Goal: Task Accomplishment & Management: Use online tool/utility

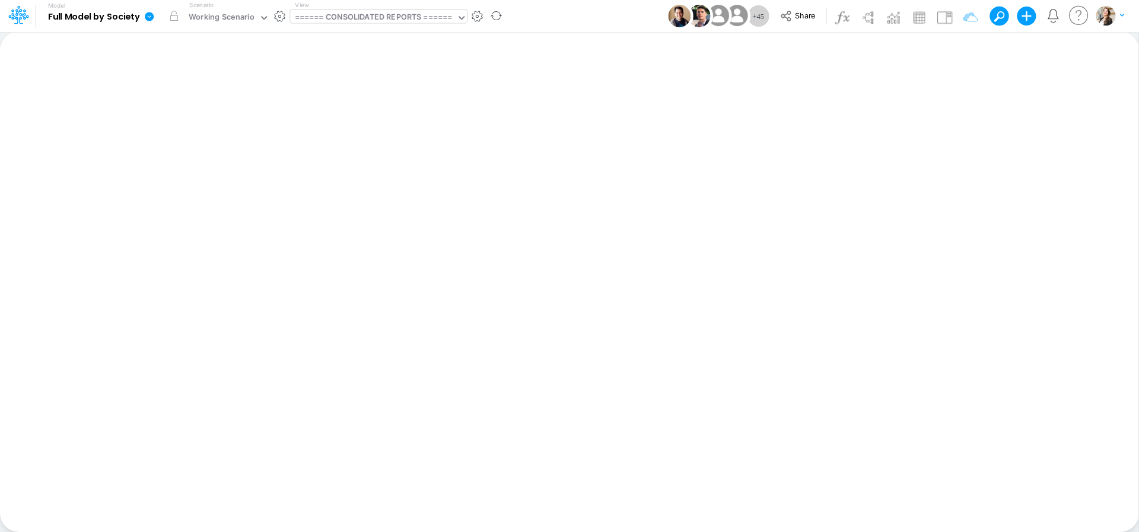
click at [325, 16] on div "====== CONSOLIDATED REPORTS ======" at bounding box center [374, 18] width 158 height 14
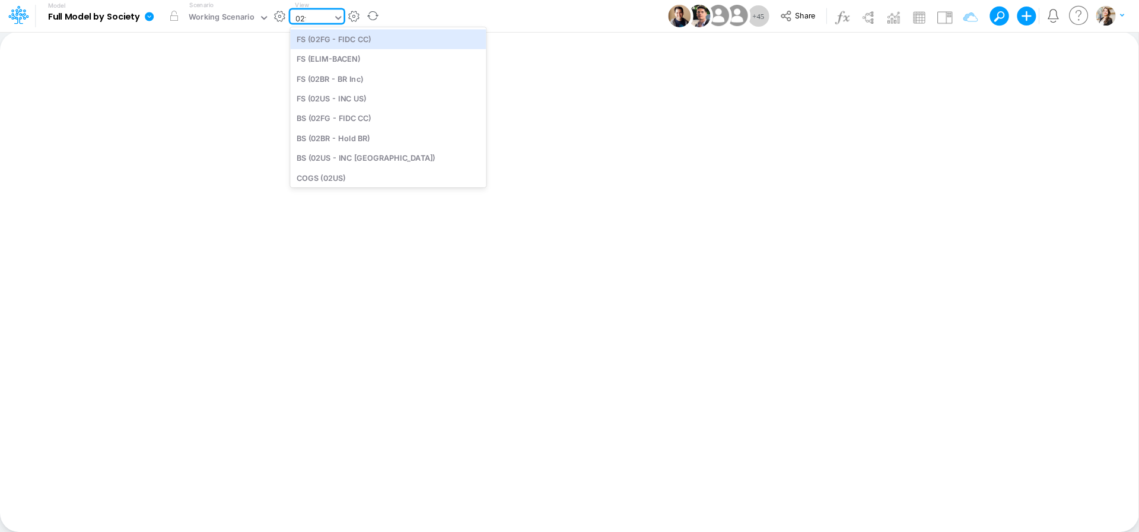
type input "02fg"
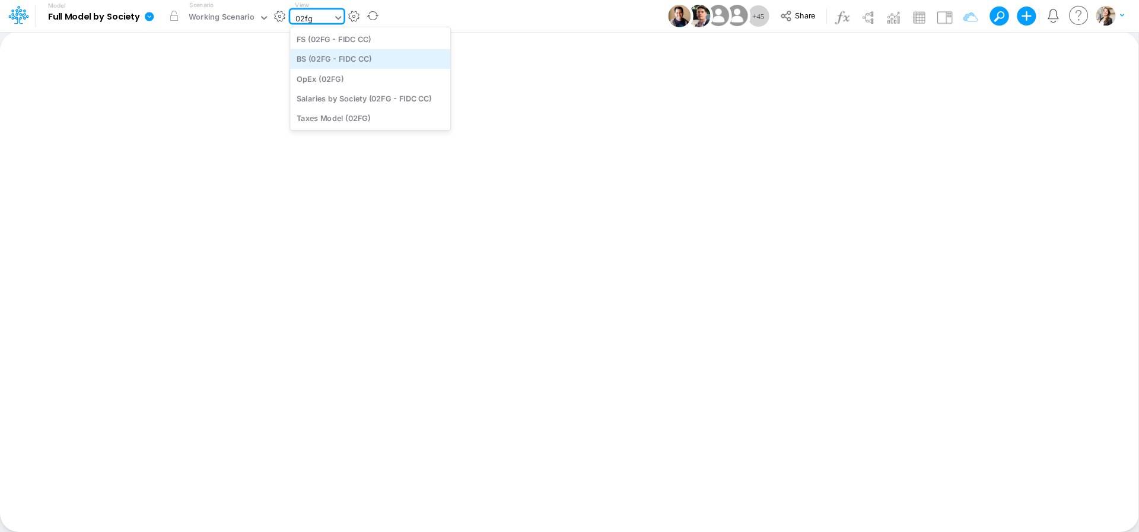
click at [333, 61] on div "BS (02FG - FIDC CC)" at bounding box center [370, 59] width 160 height 20
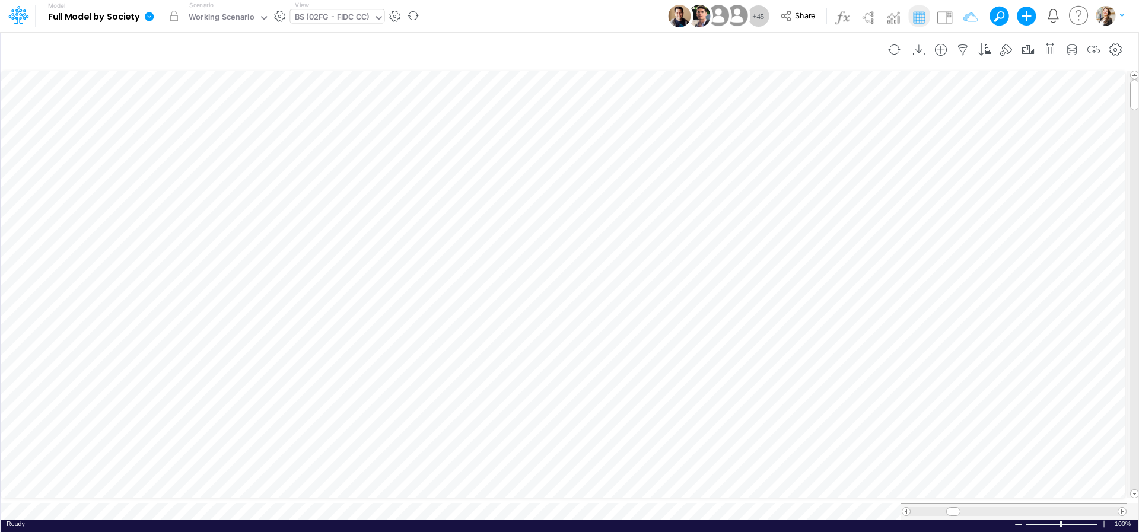
scroll to position [5, 18]
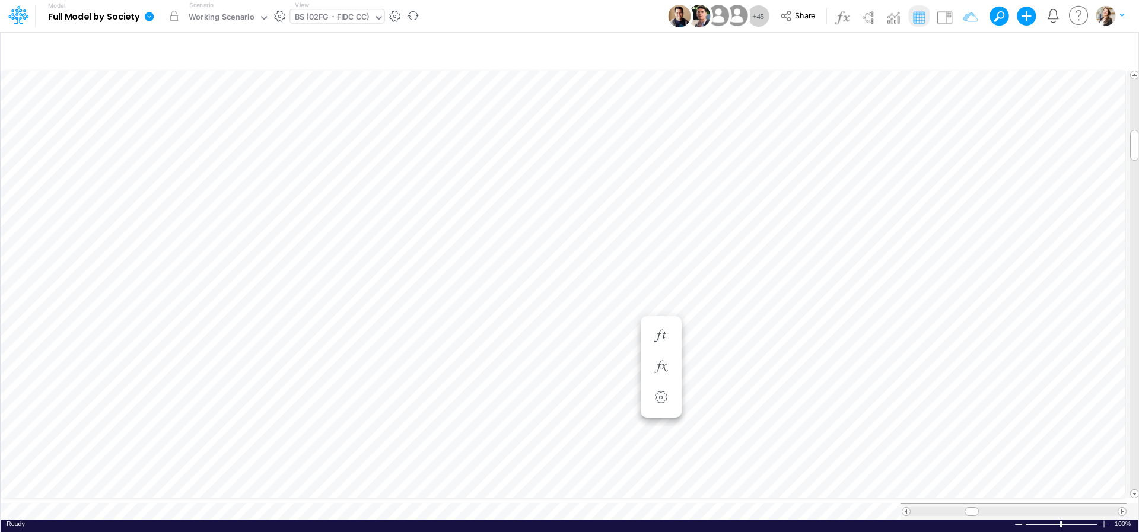
scroll to position [5, 39]
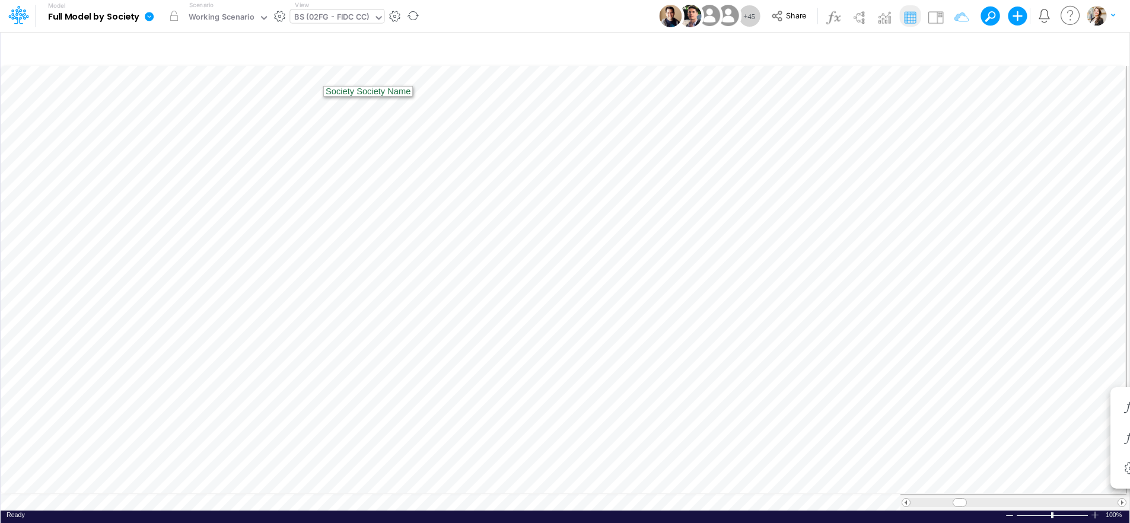
click at [302, 18] on div "BS (02FG - FIDC CC)" at bounding box center [331, 18] width 75 height 14
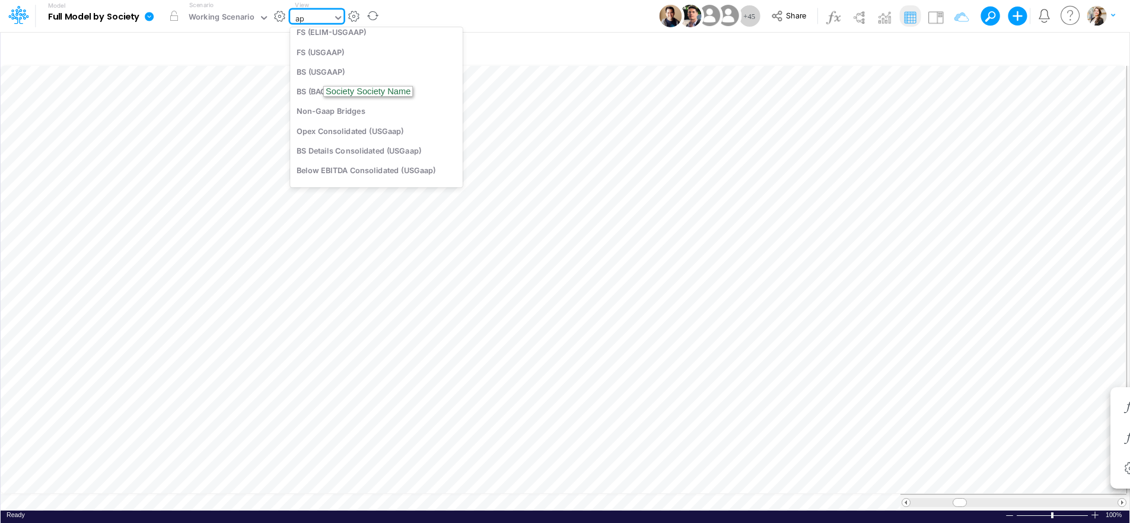
type input "app"
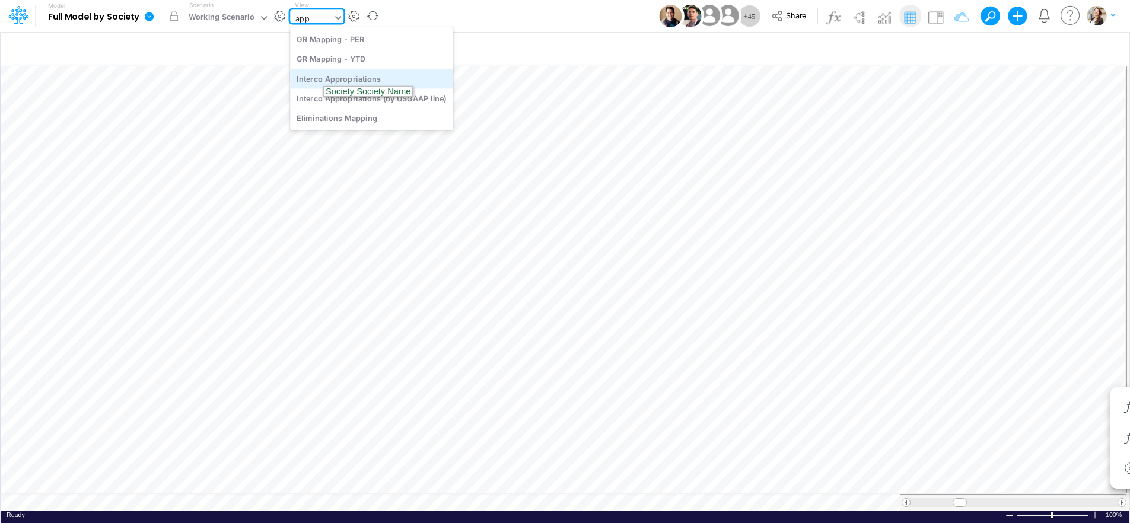
click at [306, 79] on div "Interco Appropriations" at bounding box center [371, 79] width 163 height 20
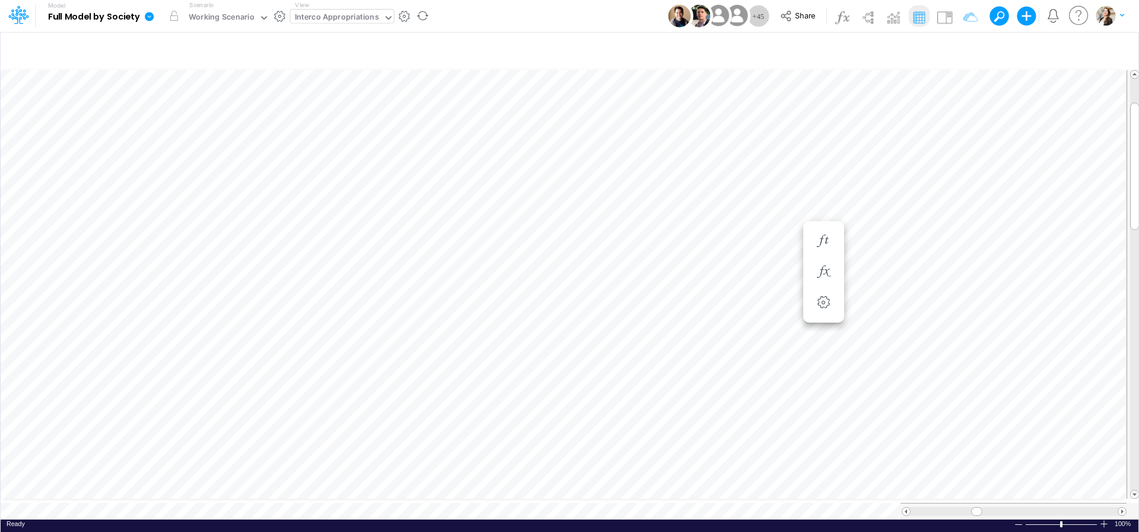
scroll to position [5, 36]
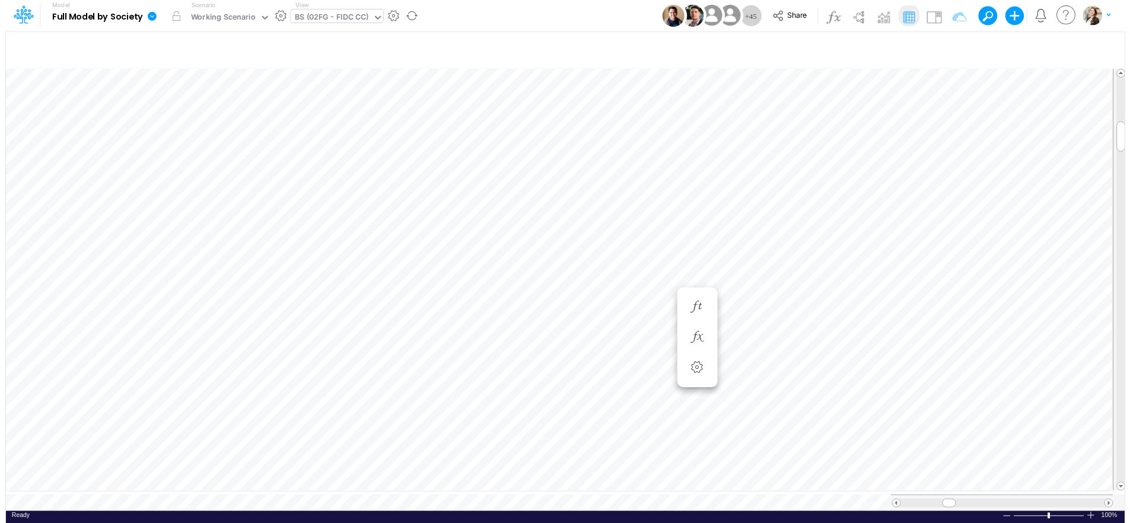
scroll to position [5, 34]
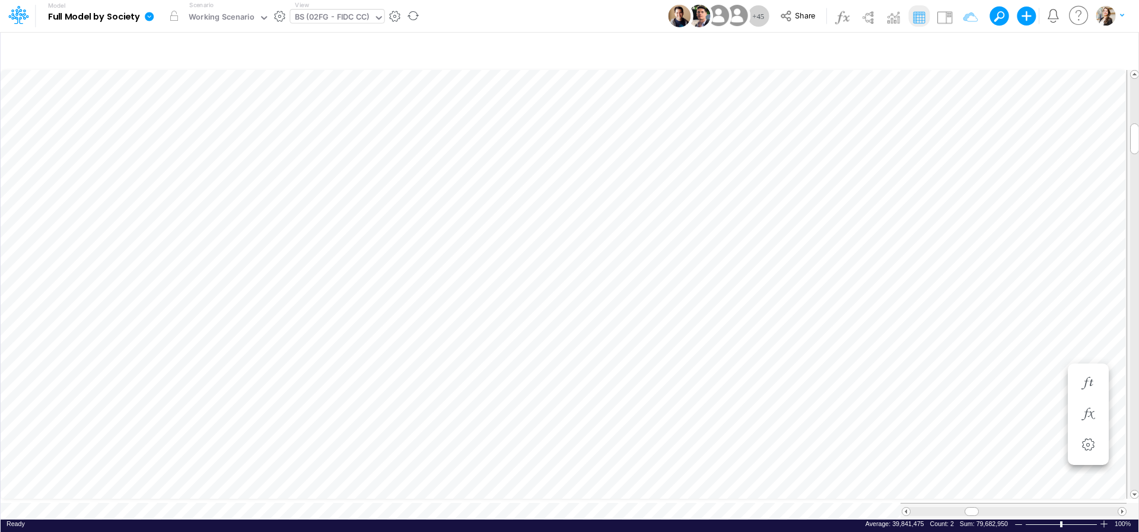
scroll to position [5, 37]
click at [333, 22] on div "BS (02FG - FIDC CC)" at bounding box center [332, 18] width 75 height 14
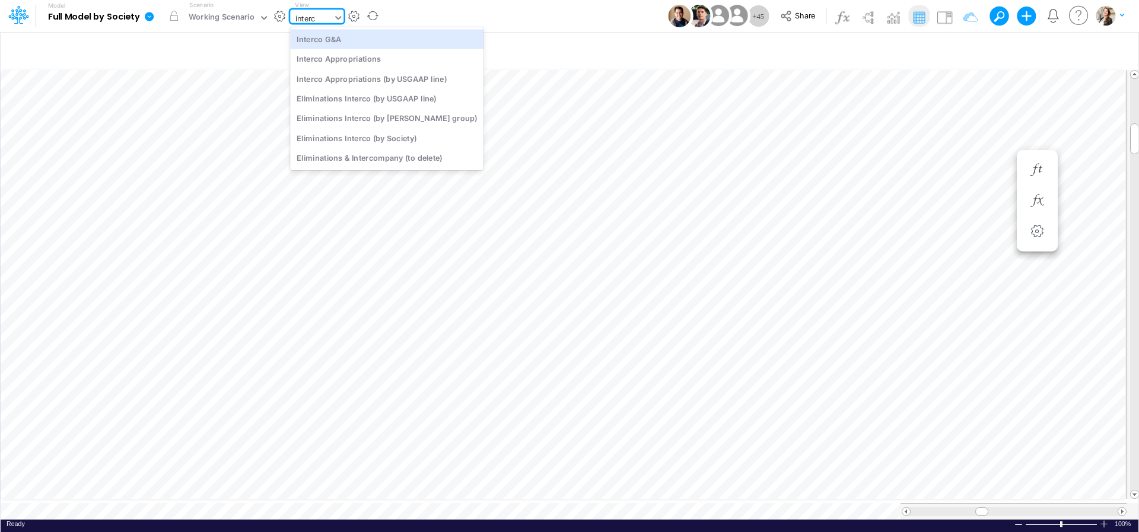
type input "interco"
click at [323, 38] on div "Interco G&A" at bounding box center [386, 39] width 193 height 20
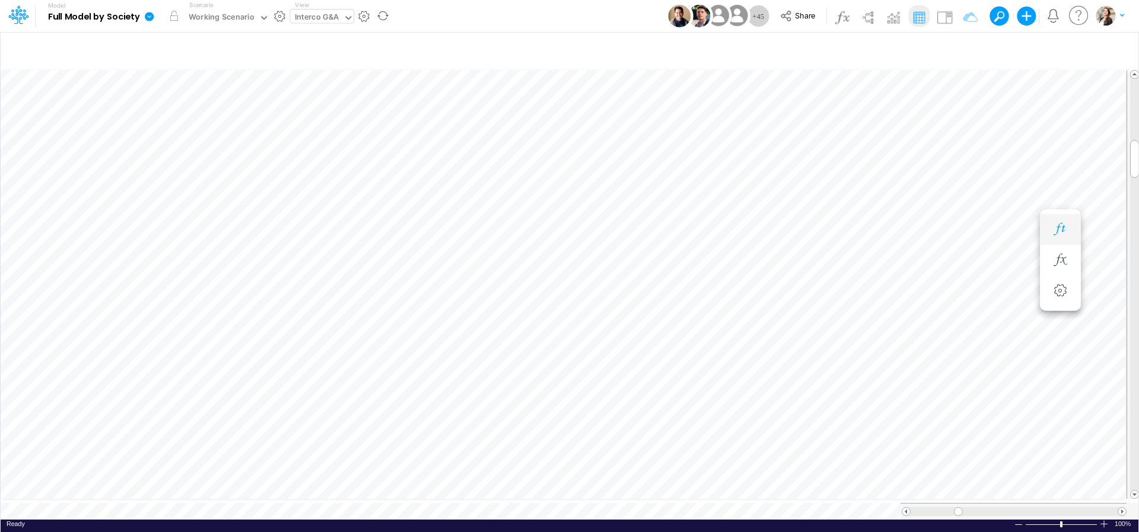
click at [1051, 227] on button "button" at bounding box center [1061, 230] width 22 height 24
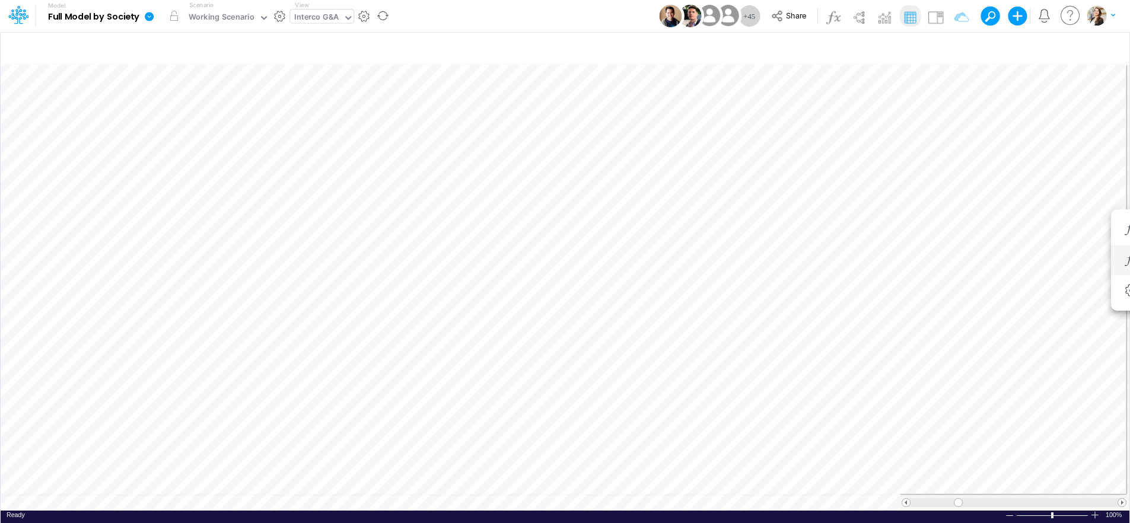
click at [1117, 260] on li at bounding box center [1131, 260] width 41 height 31
click at [1124, 260] on icon "button" at bounding box center [1132, 260] width 18 height 12
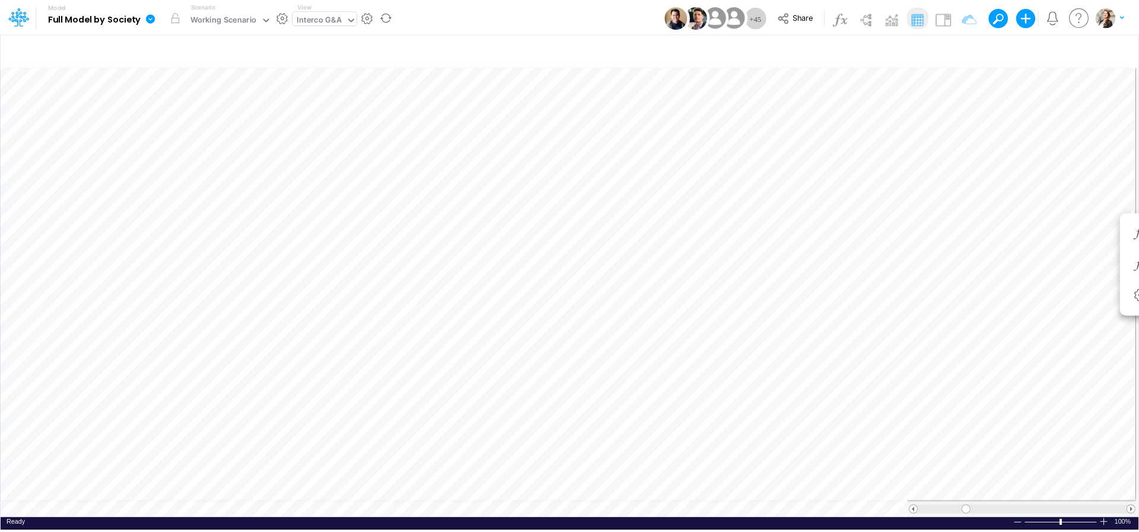
scroll to position [5, 2]
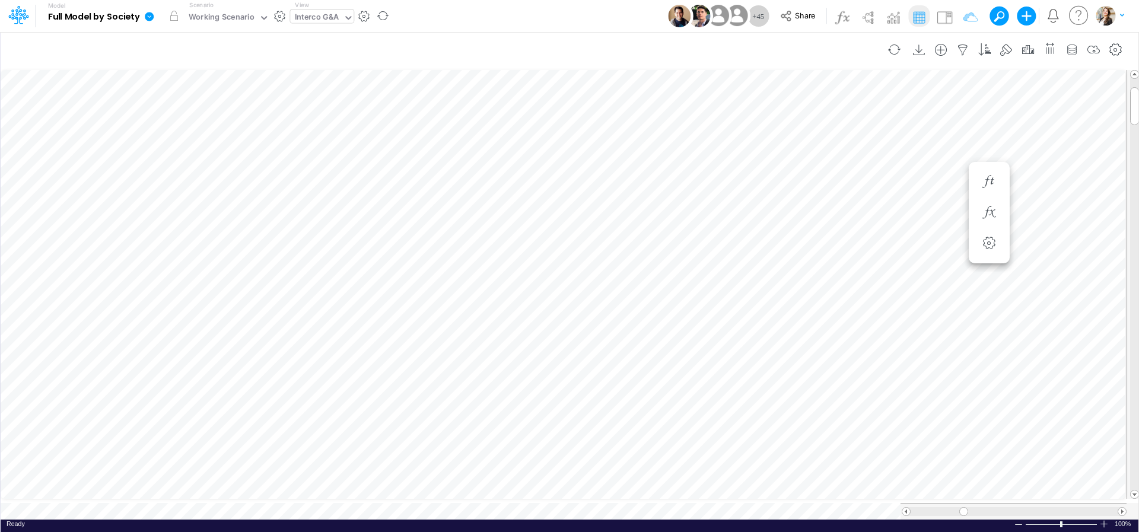
scroll to position [5, 14]
click at [848, 186] on icon "button" at bounding box center [847, 182] width 18 height 12
click at [916, 215] on icon "button" at bounding box center [918, 212] width 18 height 12
click at [776, 345] on icon "button" at bounding box center [776, 343] width 18 height 12
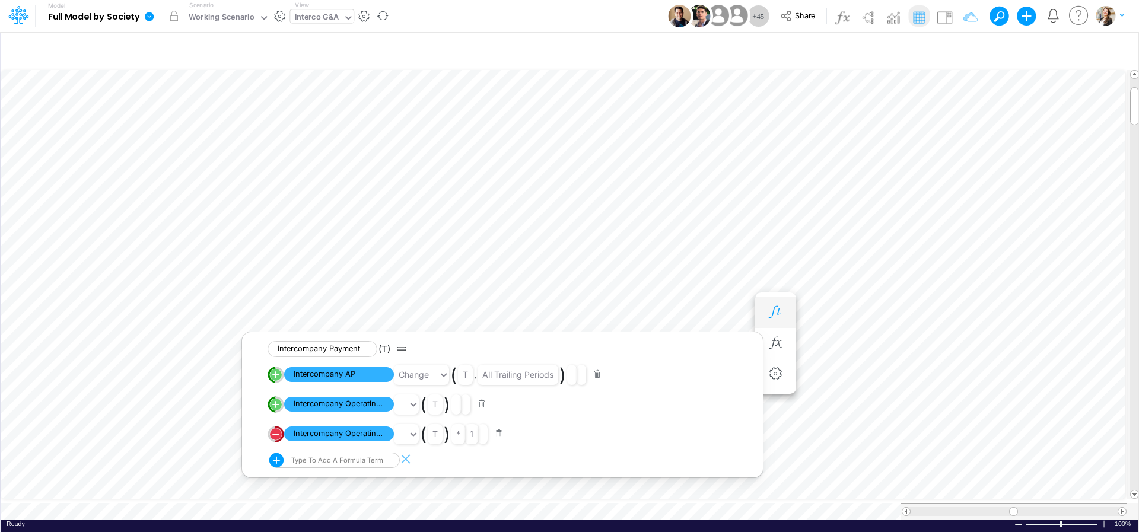
click at [775, 314] on icon "button" at bounding box center [776, 312] width 18 height 12
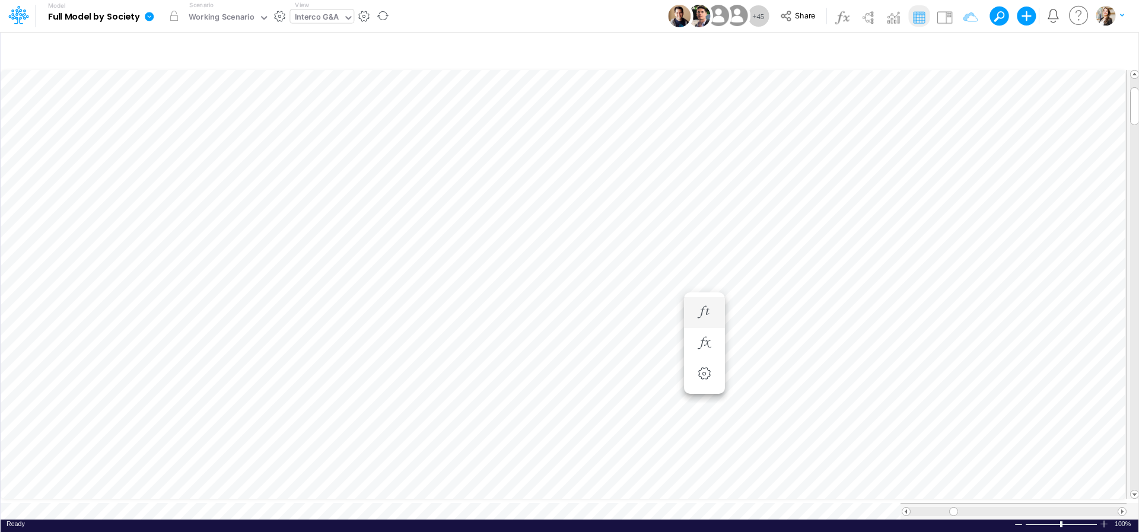
scroll to position [5, 14]
click at [921, 213] on icon "button" at bounding box center [918, 212] width 18 height 12
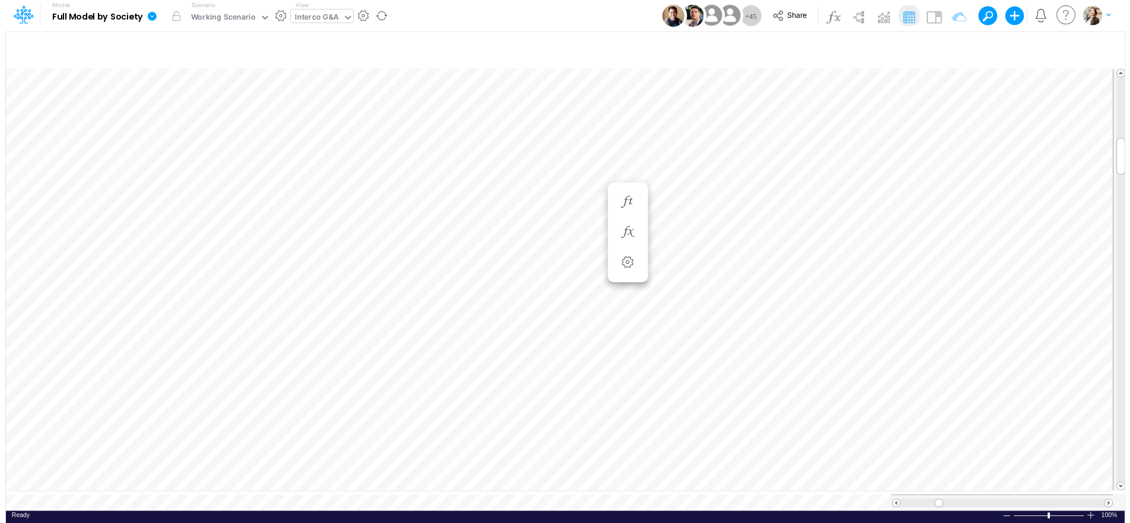
scroll to position [5, 12]
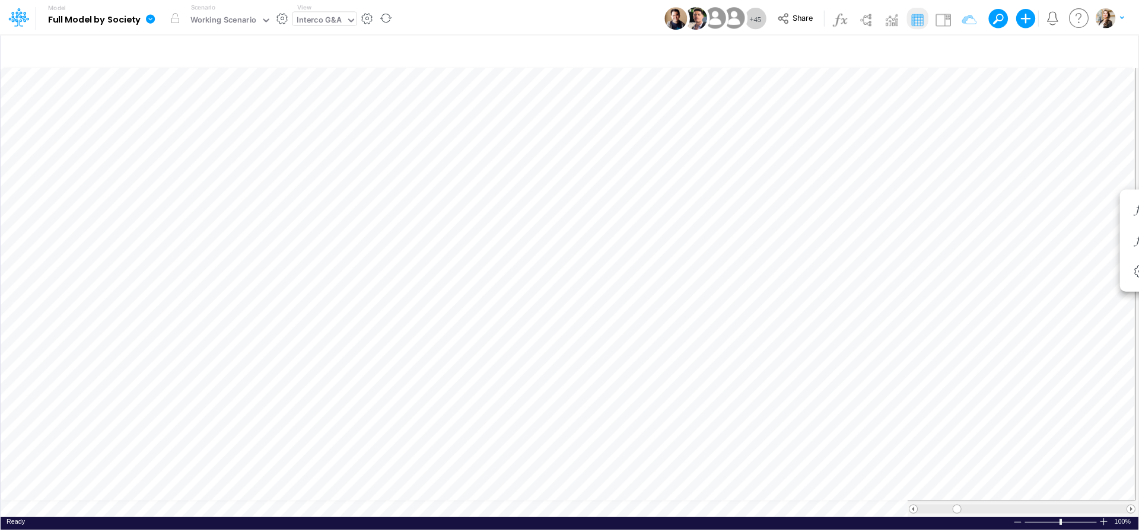
scroll to position [5, 15]
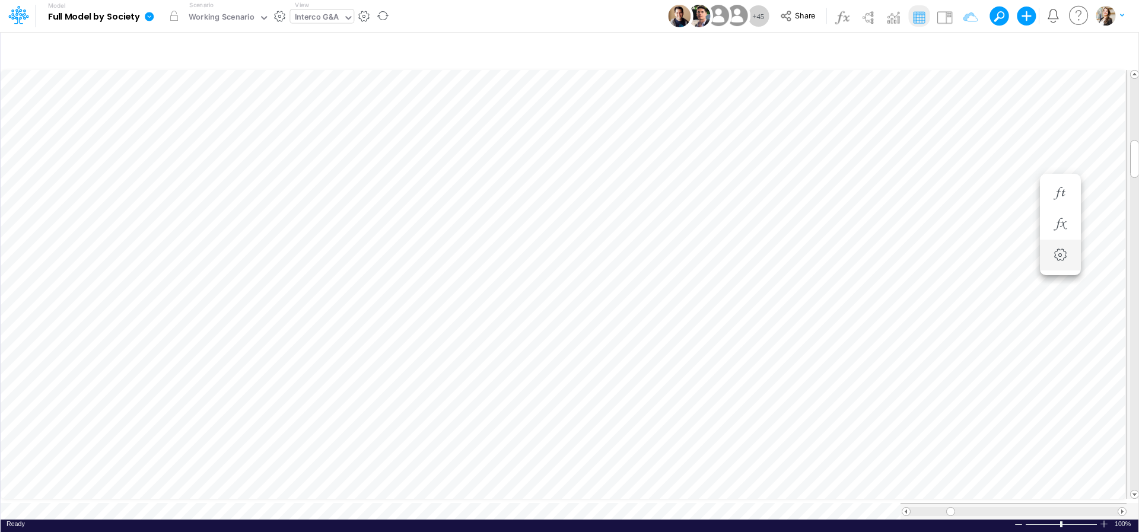
scroll to position [5, 15]
click at [984, 192] on icon "button" at bounding box center [989, 193] width 18 height 12
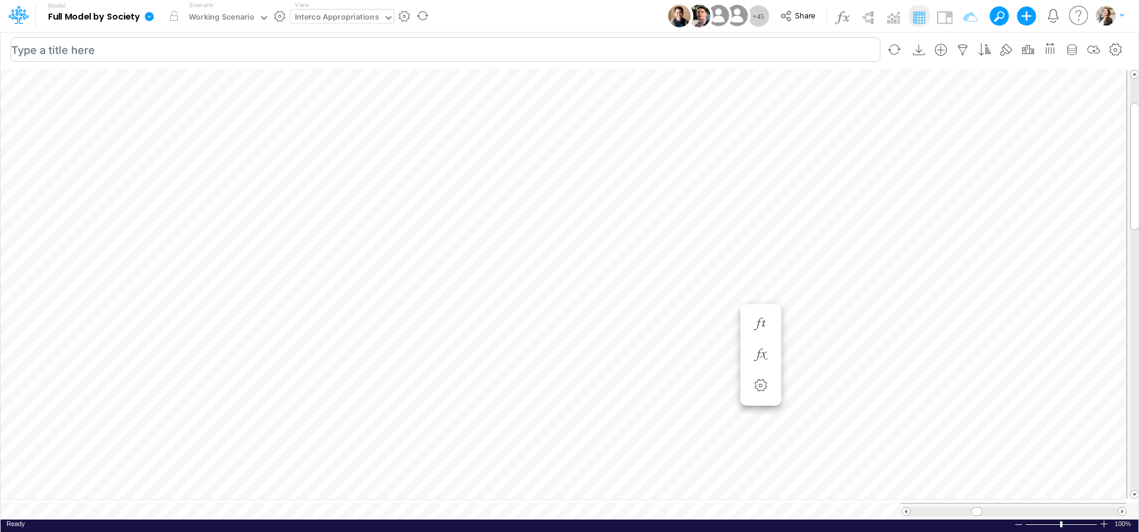
scroll to position [5, 36]
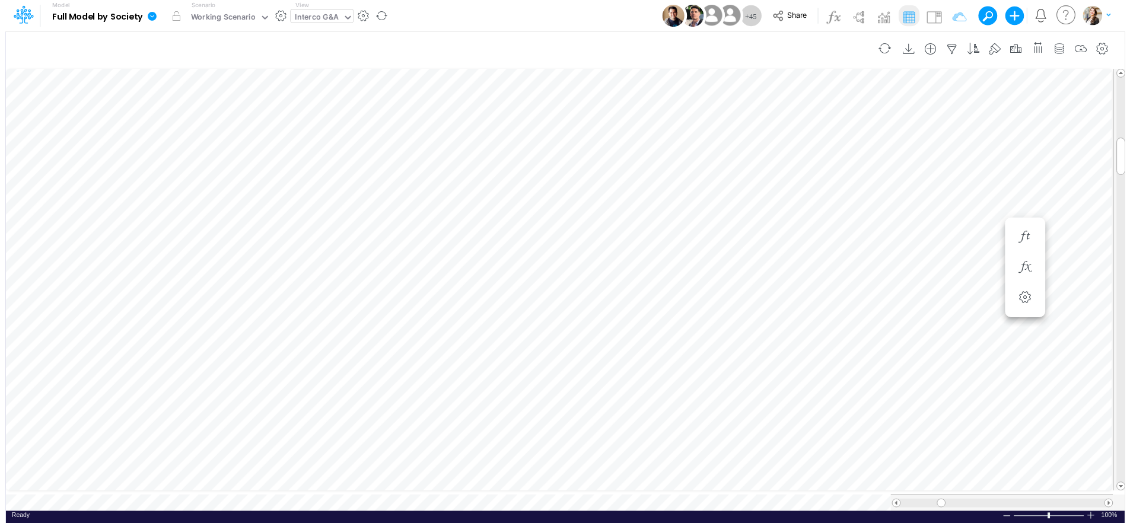
scroll to position [5, 14]
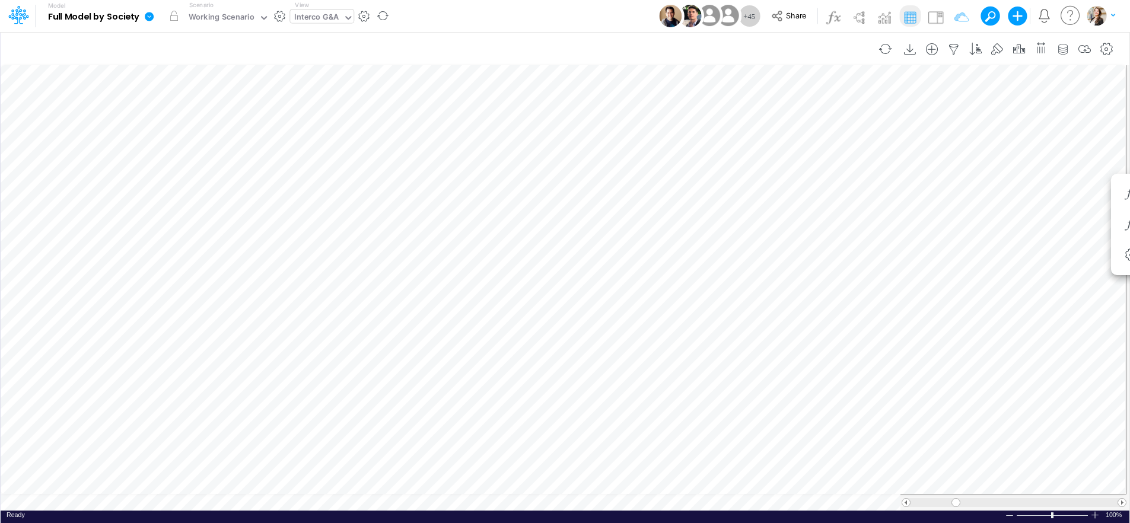
scroll to position [5, 14]
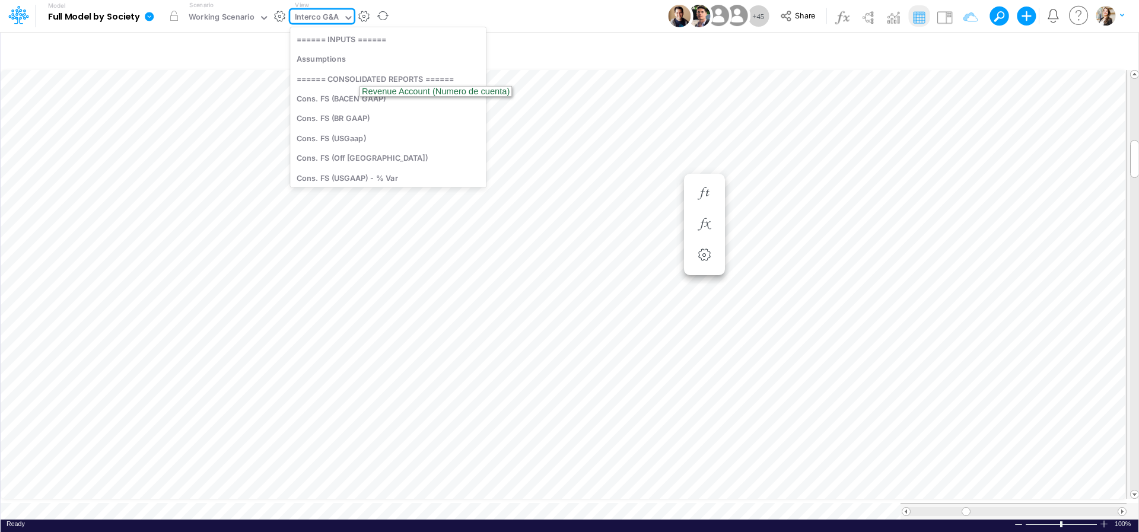
click at [310, 20] on div "Interco G&A" at bounding box center [317, 18] width 44 height 14
click at [310, 18] on div "Interco G&A" at bounding box center [317, 18] width 44 height 14
type input "uni"
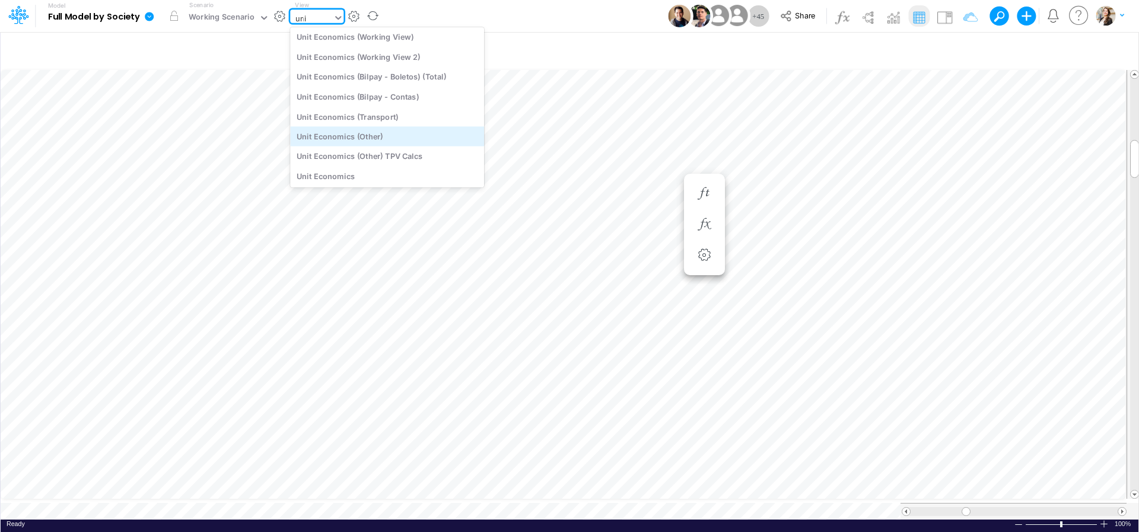
click at [306, 141] on div "Unit Economics (Other)" at bounding box center [387, 136] width 194 height 20
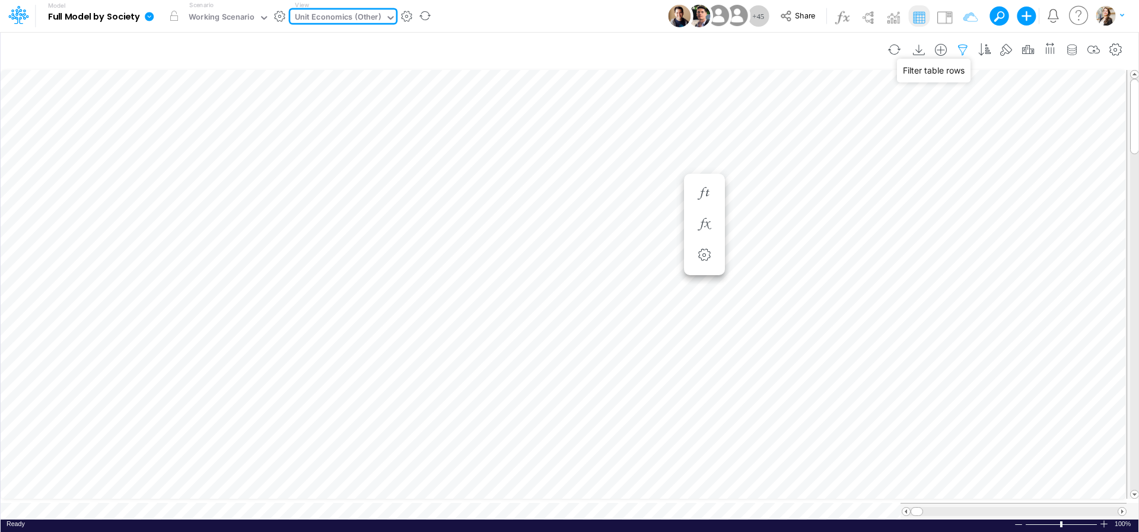
click at [961, 49] on icon "button" at bounding box center [963, 50] width 18 height 12
select select "contains"
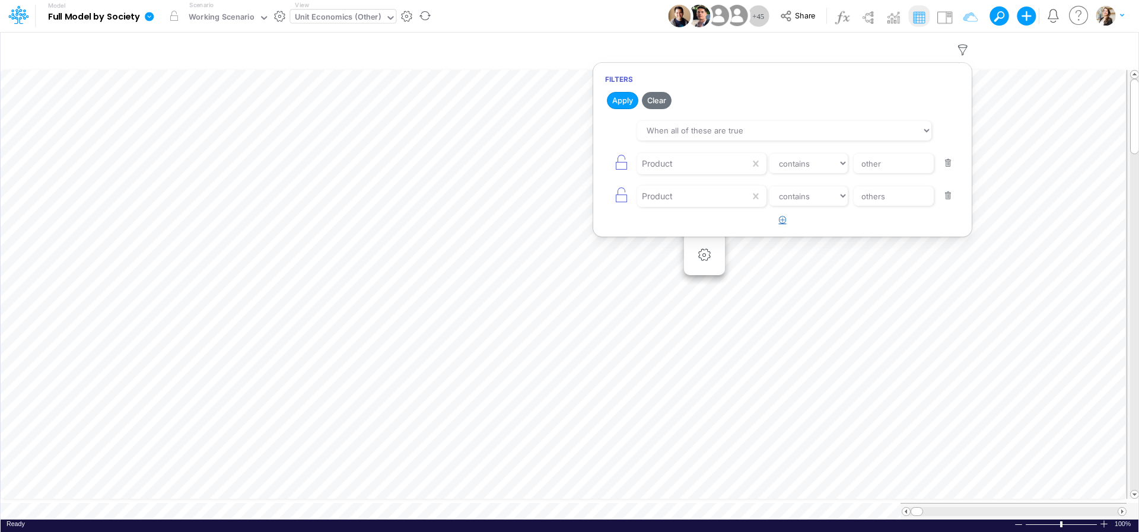
click at [785, 221] on icon "button" at bounding box center [783, 220] width 8 height 8
click at [704, 236] on div at bounding box center [693, 229] width 113 height 20
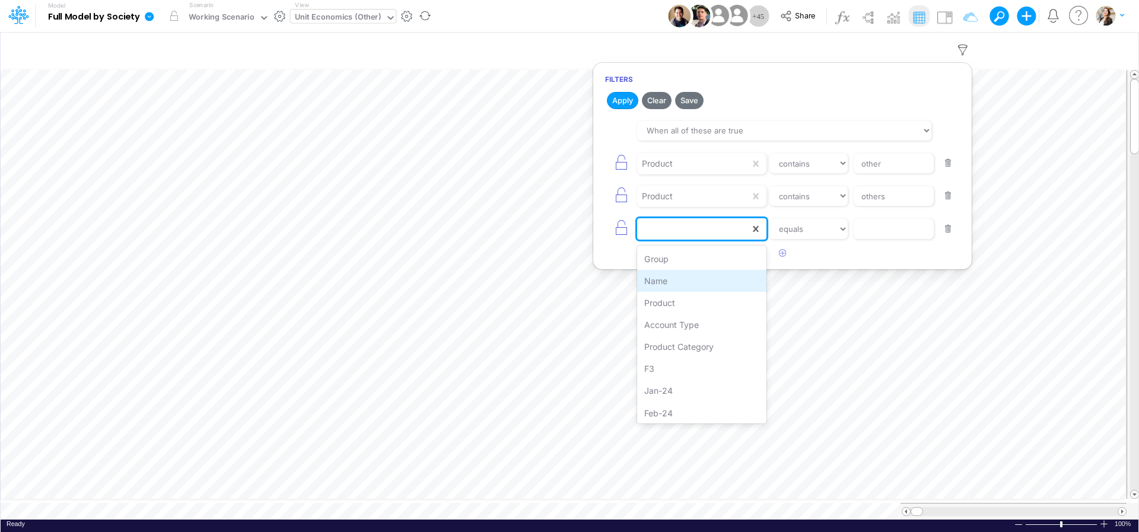
click at [682, 279] on div "Name" at bounding box center [701, 281] width 129 height 22
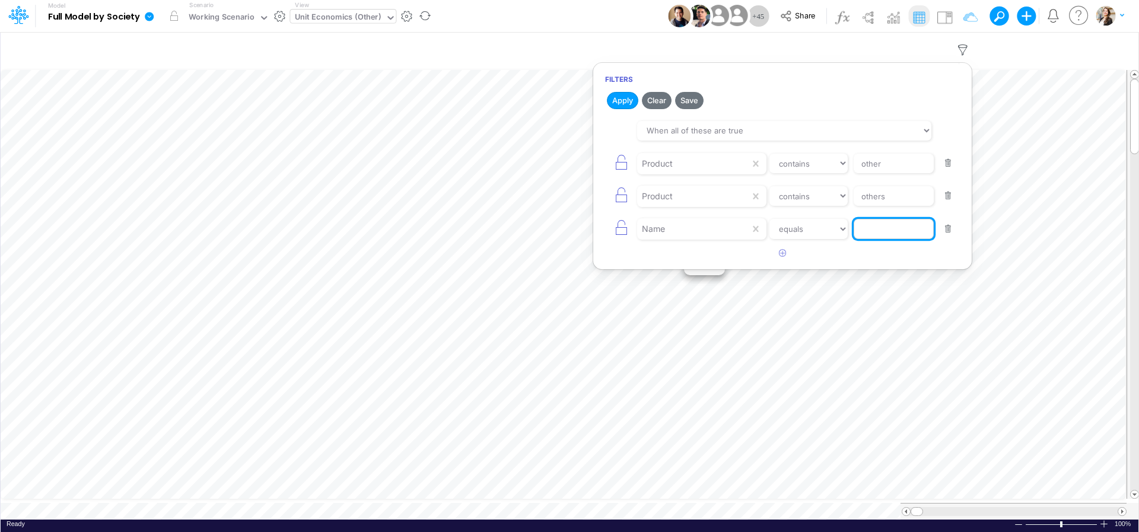
click at [870, 230] on input "text" at bounding box center [894, 229] width 80 height 20
type input "Loans"
click at [951, 232] on button "button" at bounding box center [948, 229] width 23 height 16
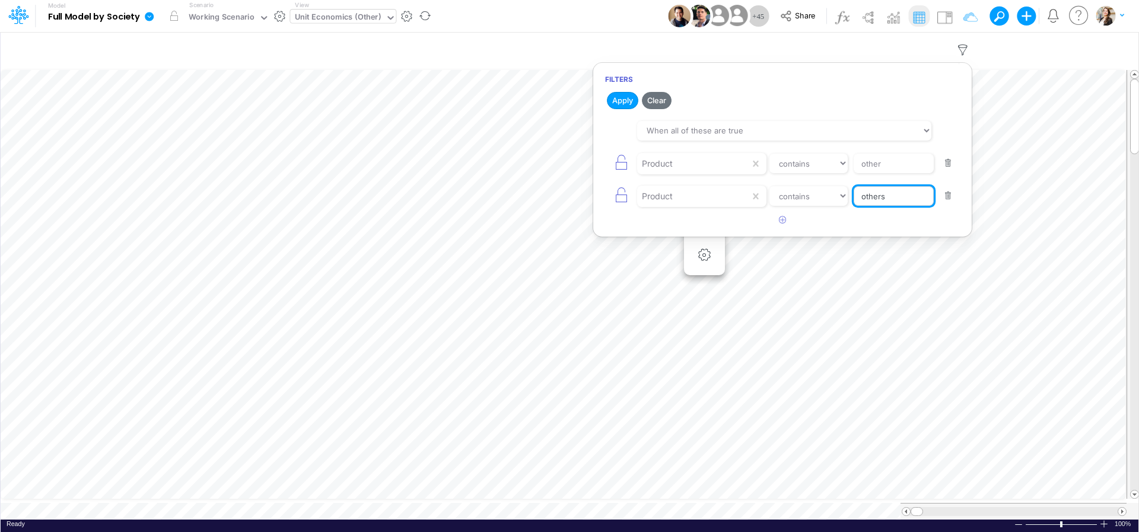
drag, startPoint x: 895, startPoint y: 198, endPoint x: 843, endPoint y: 200, distance: 51.7
click at [854, 200] on input "others" at bounding box center [894, 196] width 80 height 20
type input "Loans"
click at [624, 103] on button "Apply" at bounding box center [622, 100] width 31 height 17
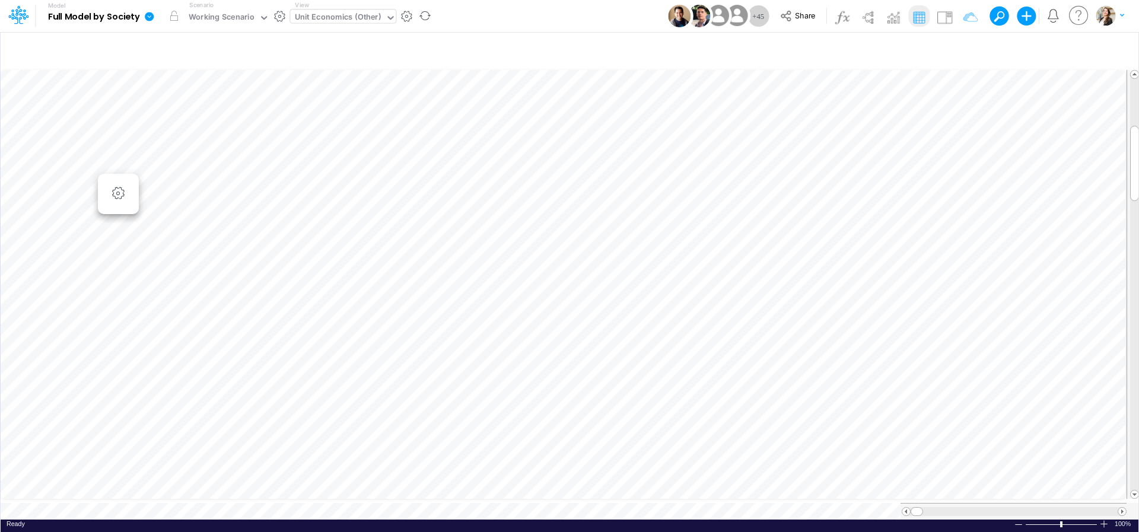
scroll to position [5, 32]
click at [1007, 317] on icon "button" at bounding box center [1009, 319] width 18 height 12
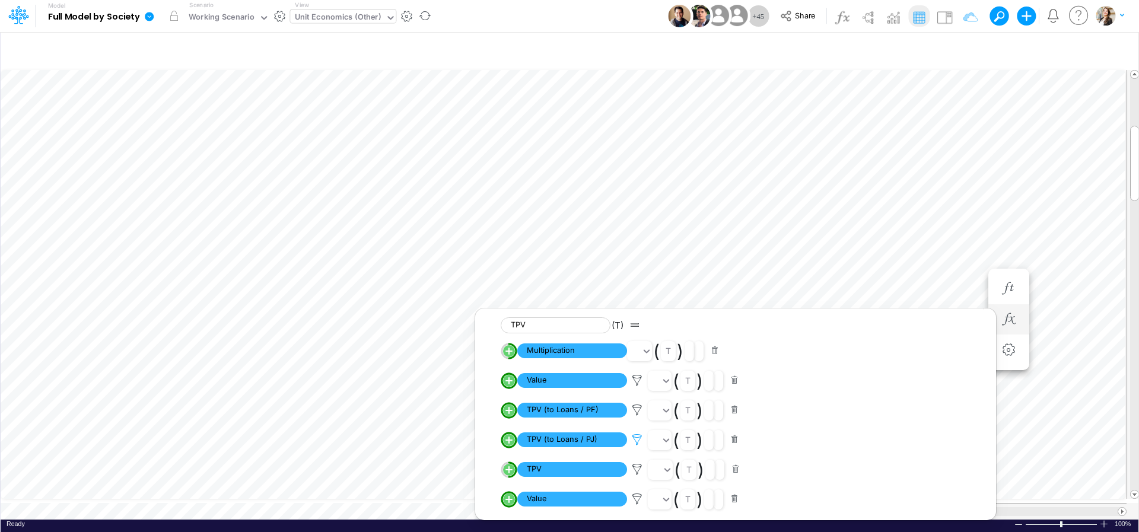
click at [636, 442] on icon at bounding box center [637, 440] width 18 height 12
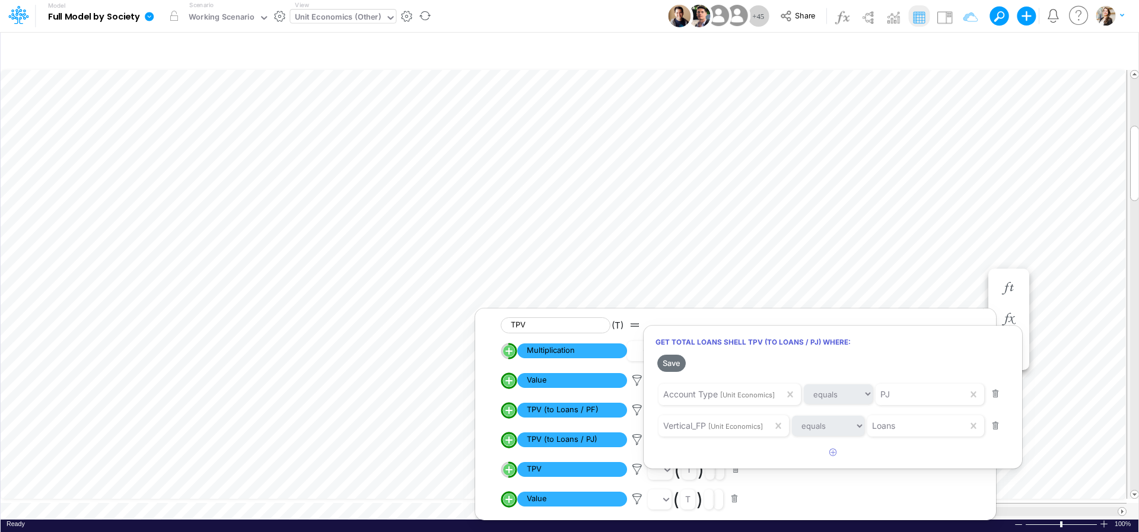
click at [637, 413] on div at bounding box center [569, 269] width 1139 height 526
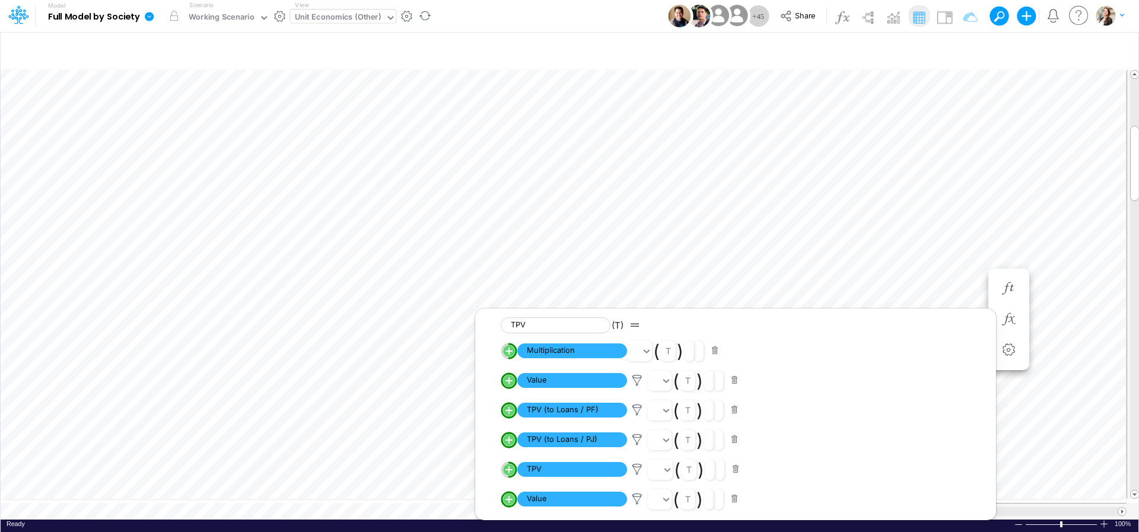
click at [637, 413] on icon at bounding box center [637, 410] width 18 height 12
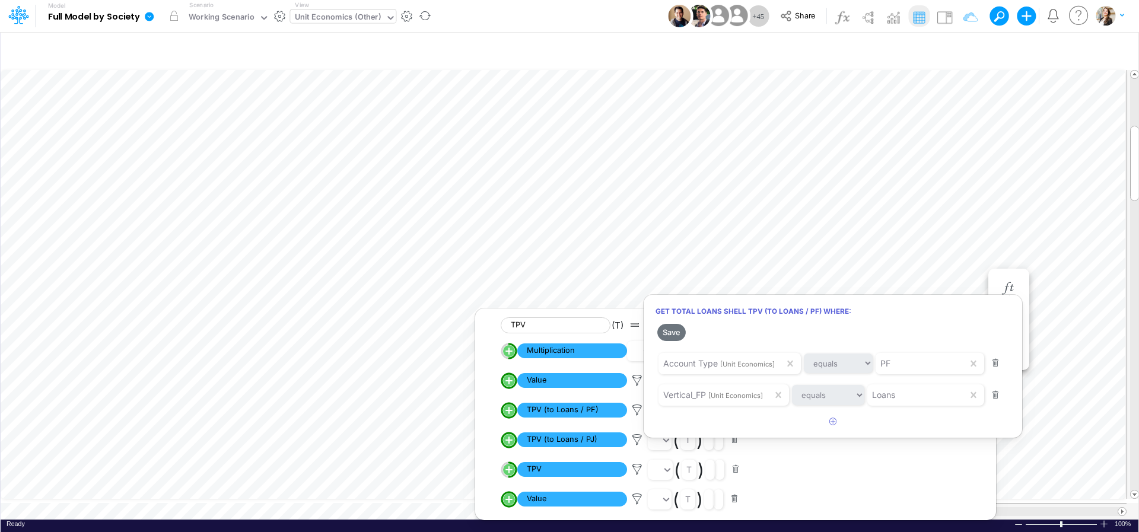
click at [635, 444] on div at bounding box center [569, 269] width 1139 height 526
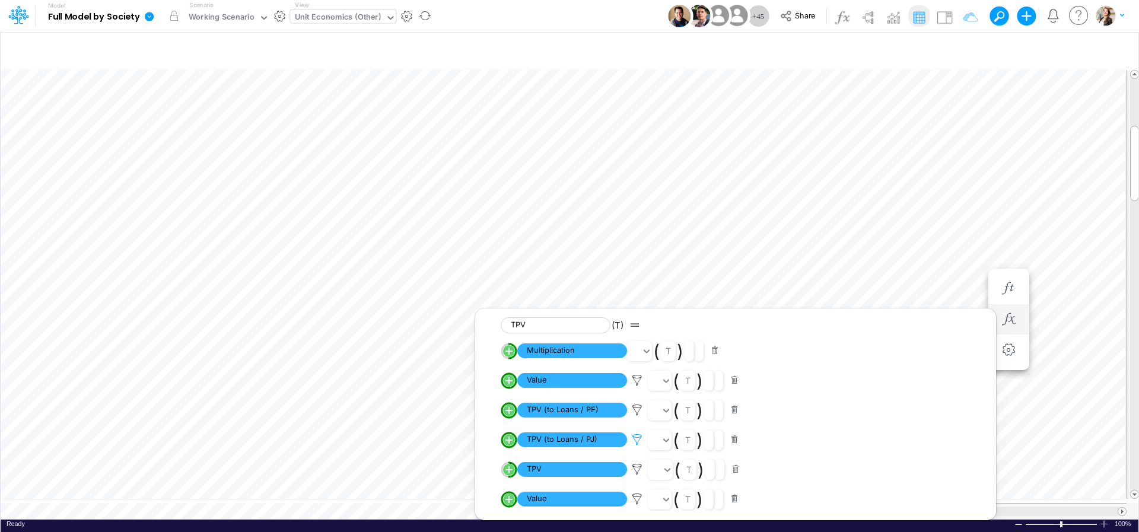
click at [636, 443] on icon at bounding box center [637, 440] width 18 height 12
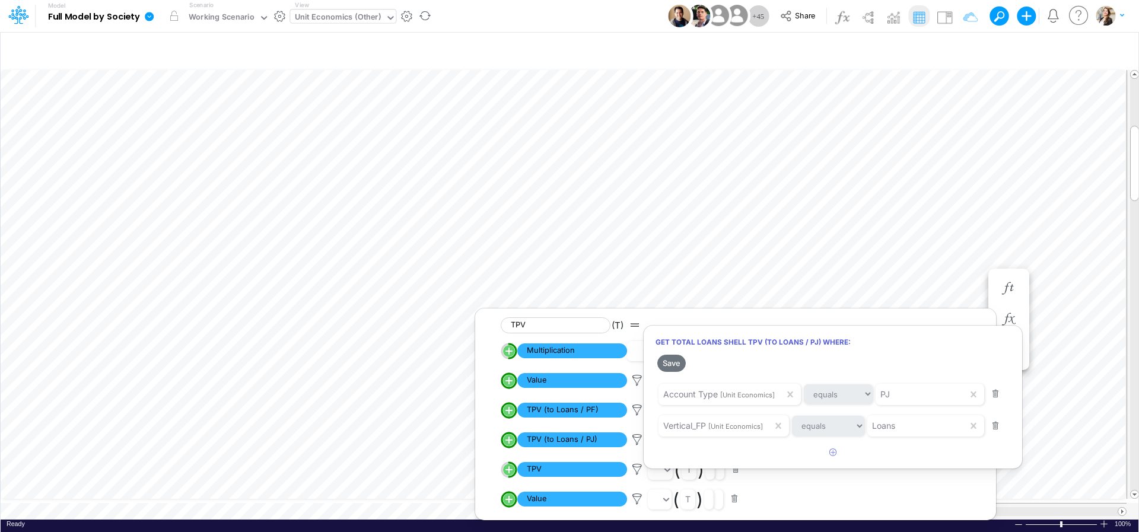
click at [355, 504] on div at bounding box center [569, 269] width 1139 height 526
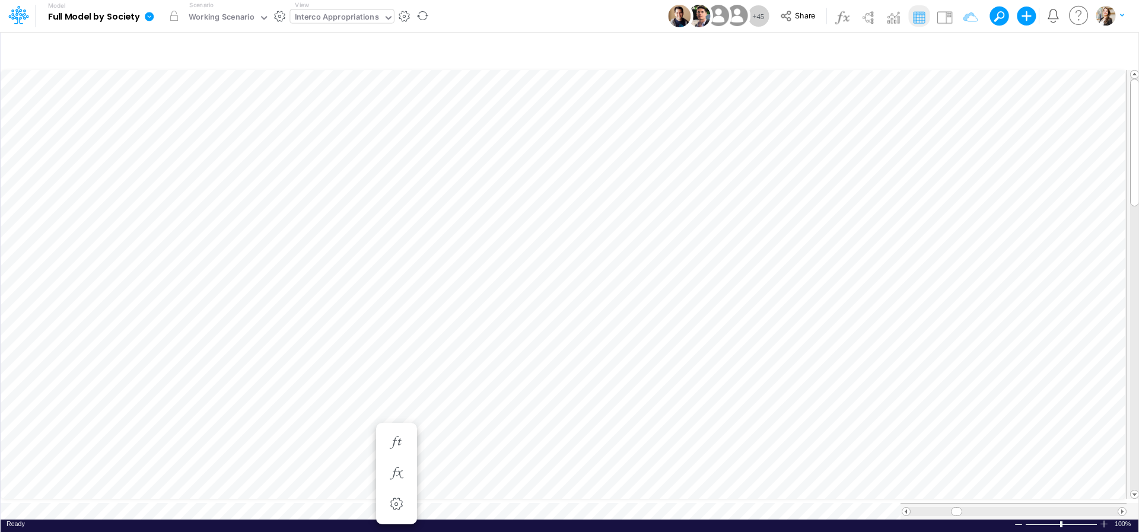
scroll to position [5, 10]
click at [529, 497] on span "Close" at bounding box center [539, 494] width 33 height 11
